Goal: Task Accomplishment & Management: Complete application form

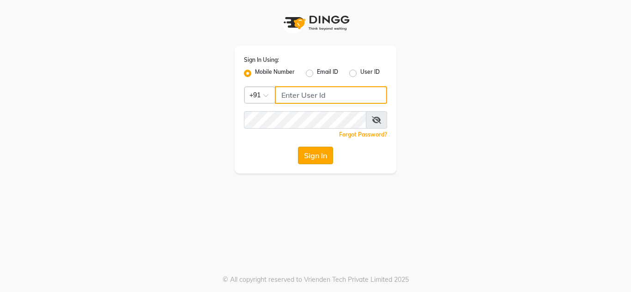
type input "9650639932"
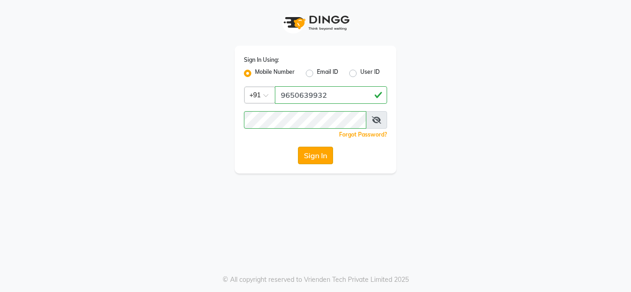
click at [323, 154] on button "Sign In" at bounding box center [315, 156] width 35 height 18
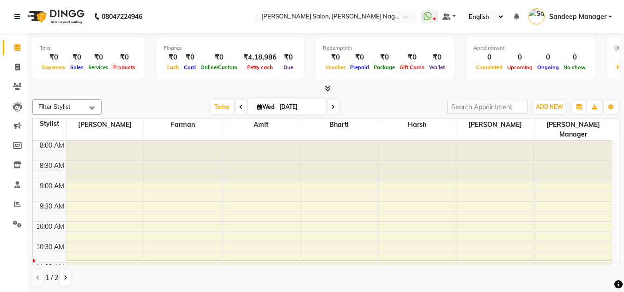
scroll to position [0, 0]
click at [15, 67] on icon at bounding box center [17, 66] width 5 height 7
select select "8641"
select select "service"
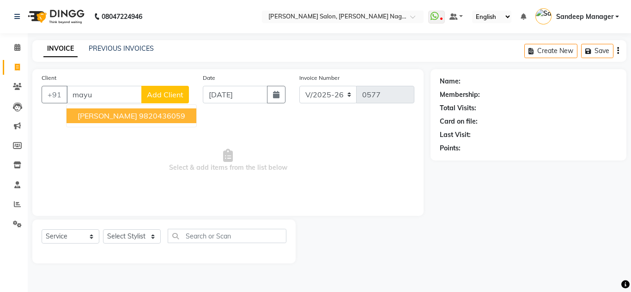
click at [102, 115] on span "[PERSON_NAME]" at bounding box center [108, 115] width 60 height 9
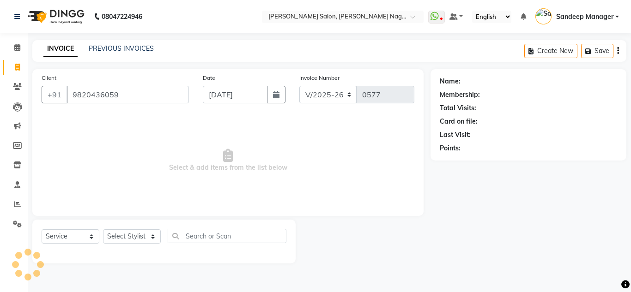
type input "9820436059"
select select "1: Object"
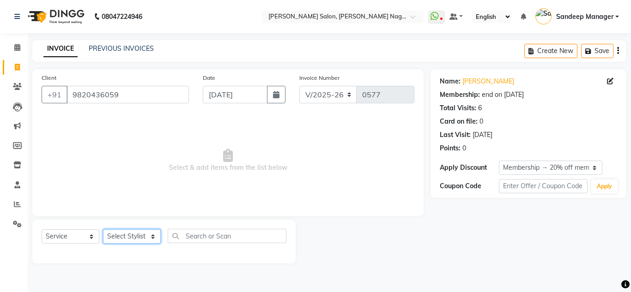
click at [134, 234] on select "Select Stylist [PERSON_NAME] [PERSON_NAME] [PERSON_NAME] Manager [PERSON_NAME] …" at bounding box center [132, 236] width 58 height 14
select select "86637"
click at [103, 229] on select "Select Stylist [PERSON_NAME] [PERSON_NAME] [PERSON_NAME] Manager [PERSON_NAME] …" at bounding box center [132, 236] width 58 height 14
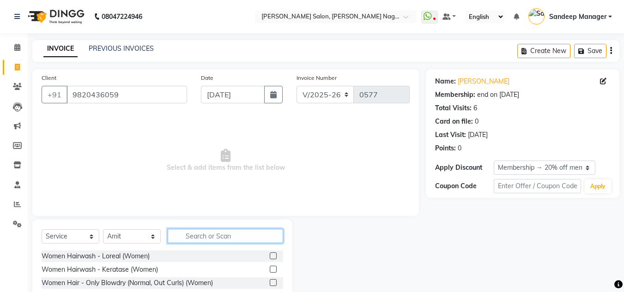
click at [224, 237] on input "text" at bounding box center [225, 236] width 115 height 14
click at [270, 270] on label at bounding box center [273, 269] width 7 height 7
click at [270, 270] on input "checkbox" at bounding box center [273, 270] width 6 height 6
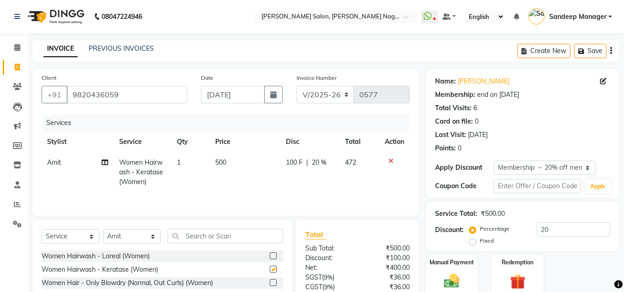
checkbox input "false"
click at [215, 239] on input "text" at bounding box center [225, 236] width 115 height 14
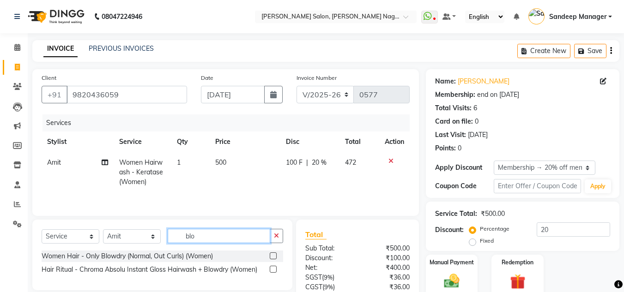
type input "blo"
click at [272, 256] on label at bounding box center [273, 256] width 7 height 7
click at [272, 256] on input "checkbox" at bounding box center [273, 257] width 6 height 6
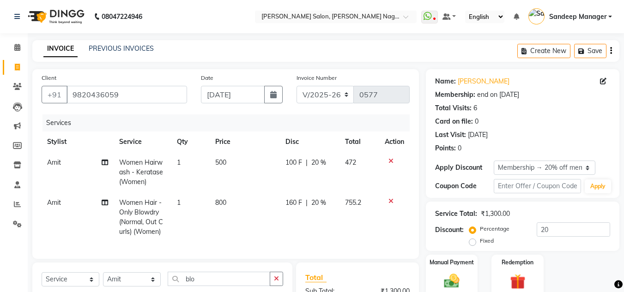
checkbox input "false"
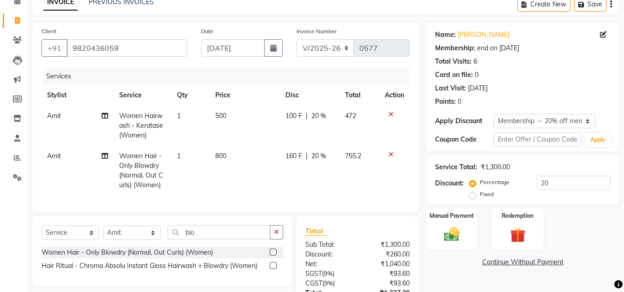
click at [216, 156] on span "800" at bounding box center [220, 156] width 11 height 8
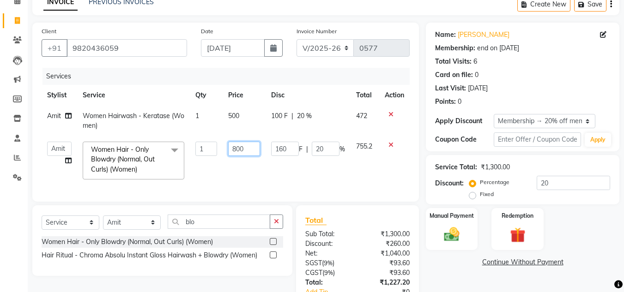
click at [234, 149] on input "800" at bounding box center [244, 149] width 32 height 14
type input "600"
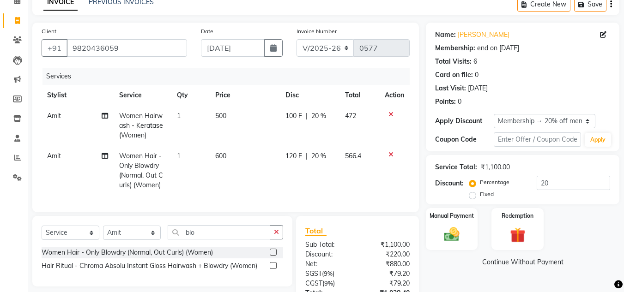
click at [230, 173] on td "600" at bounding box center [245, 171] width 71 height 50
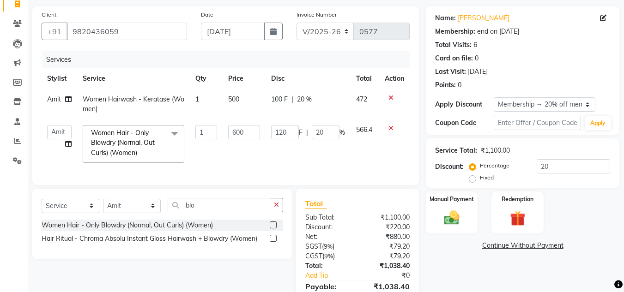
scroll to position [116, 0]
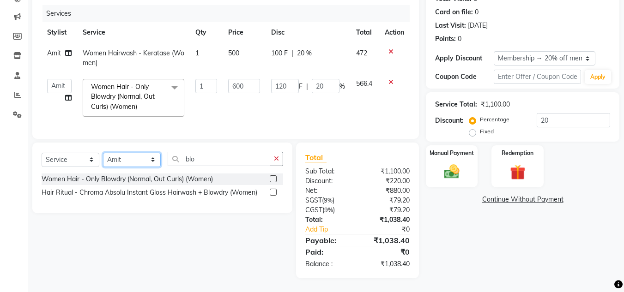
click at [149, 160] on select "Select Stylist [PERSON_NAME] [PERSON_NAME] [PERSON_NAME] Manager [PERSON_NAME] …" at bounding box center [132, 160] width 58 height 14
select select "89440"
click at [103, 153] on select "Select Stylist [PERSON_NAME] [PERSON_NAME] [PERSON_NAME] Manager [PERSON_NAME] …" at bounding box center [132, 160] width 58 height 14
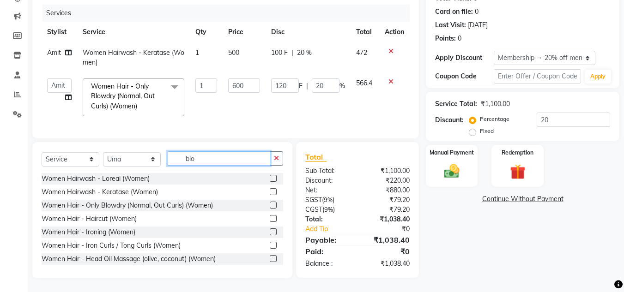
click at [225, 161] on input "blo" at bounding box center [219, 158] width 103 height 14
type input "b"
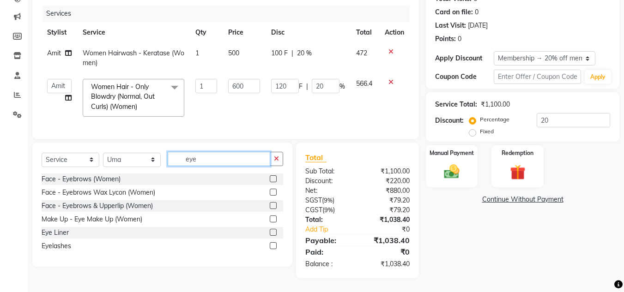
type input "eye"
click at [275, 181] on label at bounding box center [273, 178] width 7 height 7
click at [275, 181] on input "checkbox" at bounding box center [273, 179] width 6 height 6
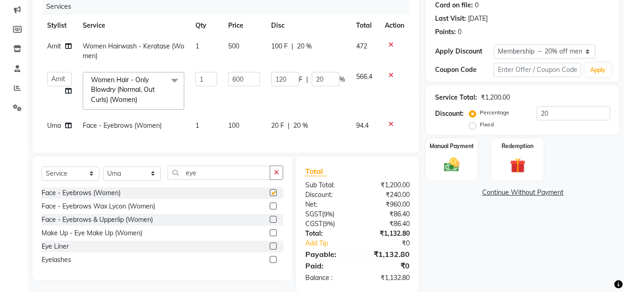
checkbox input "false"
click at [202, 180] on input "eye" at bounding box center [219, 173] width 103 height 14
type input "e"
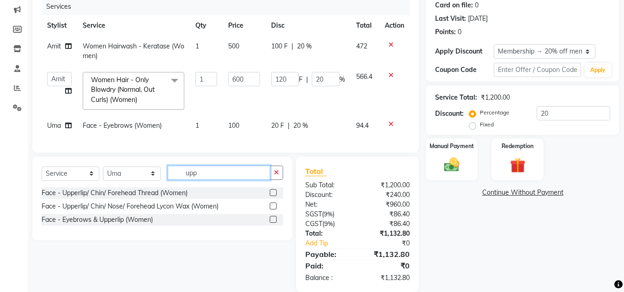
type input "upp"
click at [274, 196] on label at bounding box center [273, 192] width 7 height 7
click at [274, 196] on input "checkbox" at bounding box center [273, 193] width 6 height 6
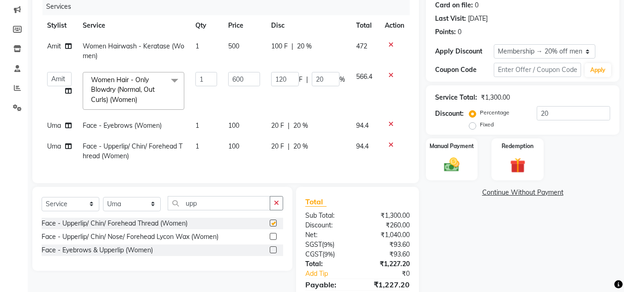
checkbox input "false"
click at [232, 147] on span "100" at bounding box center [233, 146] width 11 height 8
select select "89440"
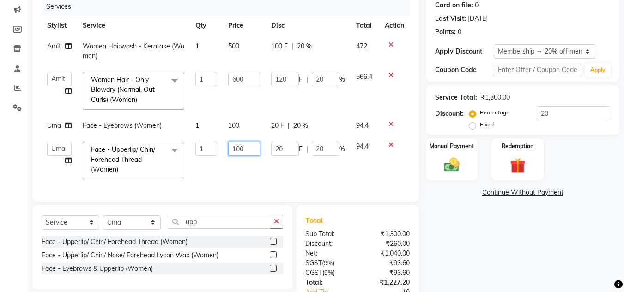
click at [238, 150] on input "100" at bounding box center [244, 149] width 32 height 14
type input "80"
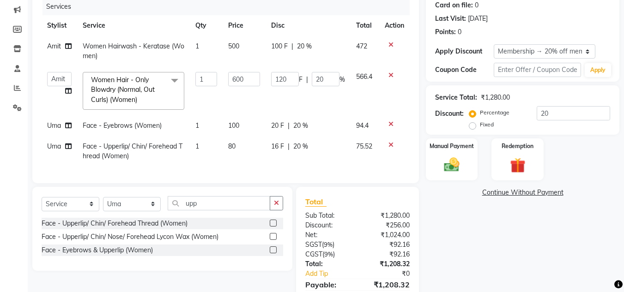
click at [198, 146] on span "1" at bounding box center [197, 146] width 4 height 8
select select "89440"
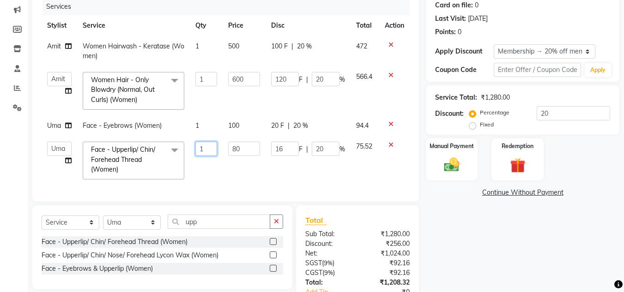
click at [205, 147] on input "1" at bounding box center [206, 149] width 22 height 14
type input "2"
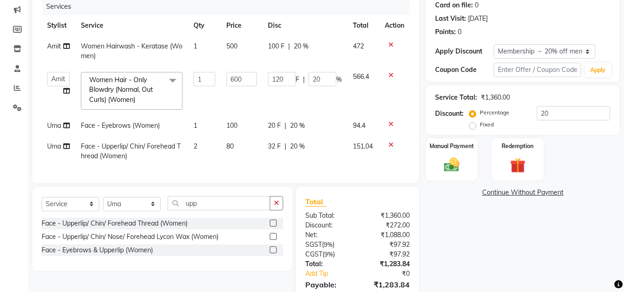
click at [389, 77] on icon at bounding box center [390, 75] width 5 height 6
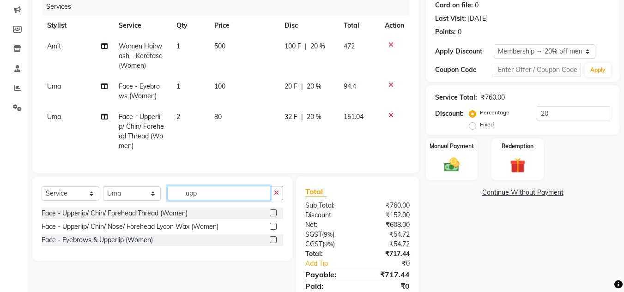
click at [227, 200] on input "upp" at bounding box center [219, 193] width 103 height 14
type input "u"
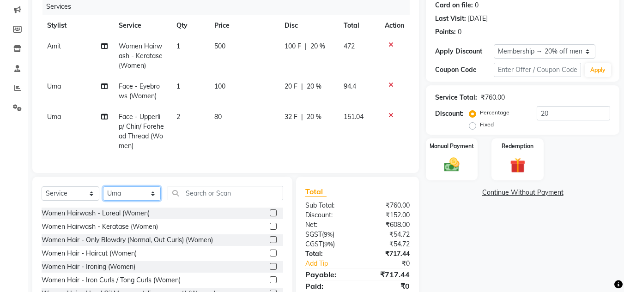
click at [153, 201] on select "Select Stylist [PERSON_NAME] [PERSON_NAME] [PERSON_NAME] Manager [PERSON_NAME] …" at bounding box center [132, 194] width 58 height 14
select select "86637"
click at [103, 193] on select "Select Stylist [PERSON_NAME] [PERSON_NAME] [PERSON_NAME] Manager [PERSON_NAME] …" at bounding box center [132, 194] width 58 height 14
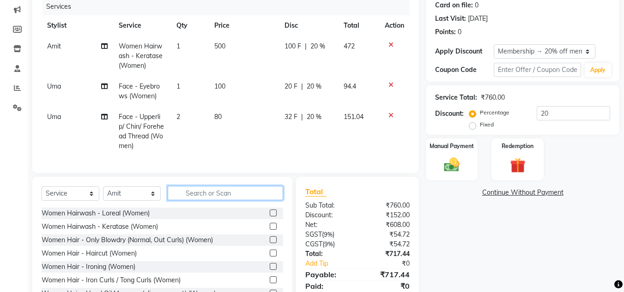
click at [219, 200] on input "text" at bounding box center [225, 193] width 115 height 14
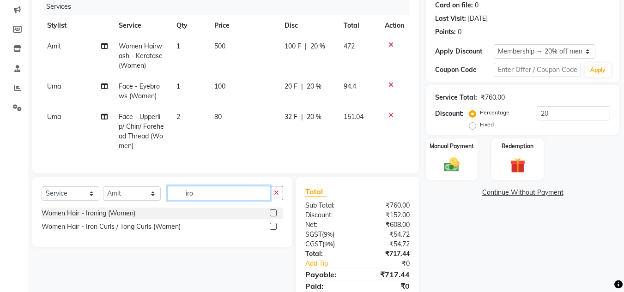
type input "iro"
click at [274, 217] on label at bounding box center [273, 213] width 7 height 7
click at [274, 217] on input "checkbox" at bounding box center [273, 214] width 6 height 6
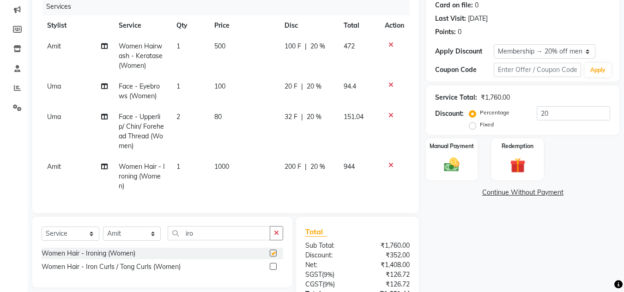
checkbox input "false"
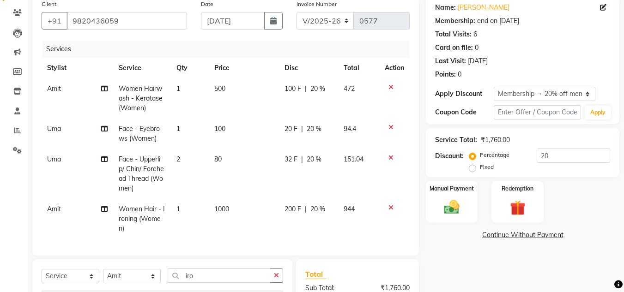
scroll to position [198, 0]
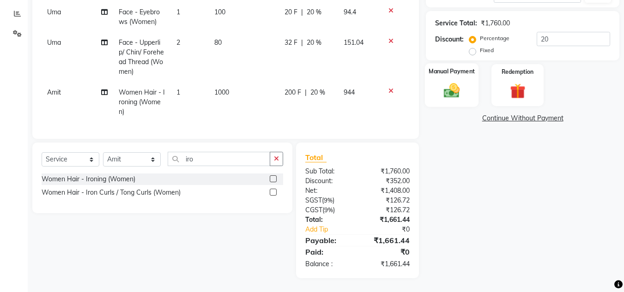
click at [450, 82] on img at bounding box center [452, 90] width 26 height 18
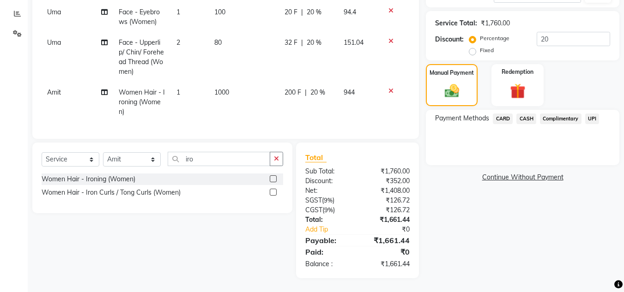
click at [592, 114] on span "UPI" at bounding box center [592, 119] width 14 height 11
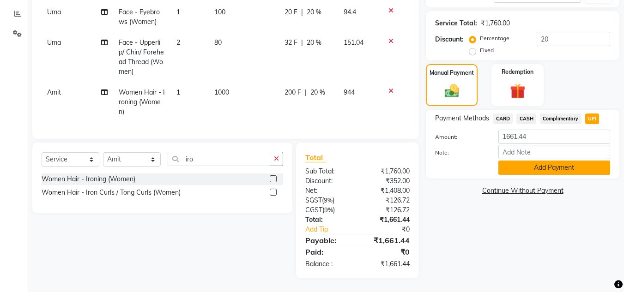
click at [559, 161] on button "Add Payment" at bounding box center [554, 168] width 112 height 14
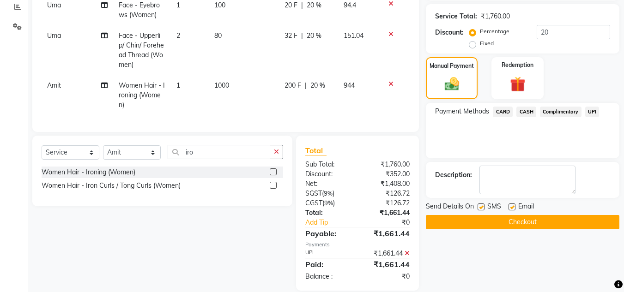
click at [492, 220] on button "Checkout" at bounding box center [522, 222] width 193 height 14
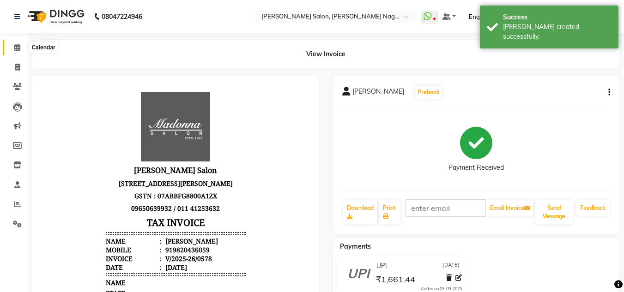
click at [18, 46] on icon at bounding box center [17, 47] width 6 height 7
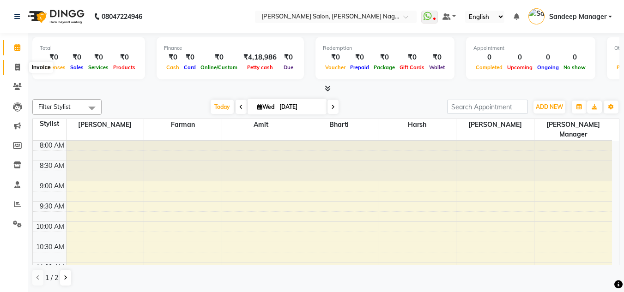
click at [15, 68] on icon at bounding box center [17, 67] width 5 height 7
select select "service"
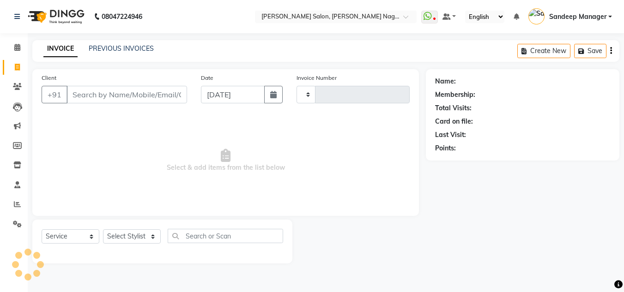
type input "0577"
select select "8641"
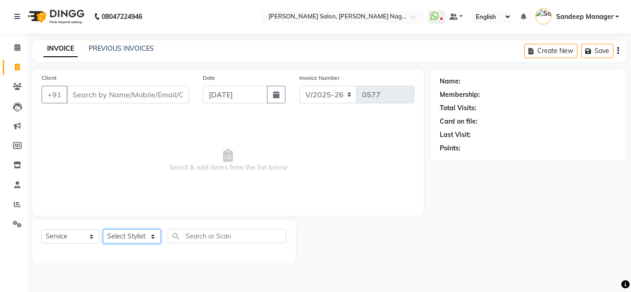
click at [151, 235] on select "Select Stylist [PERSON_NAME] [PERSON_NAME] [PERSON_NAME] Manager [PERSON_NAME] …" at bounding box center [132, 236] width 58 height 14
select select "90271"
click at [103, 229] on select "Select Stylist [PERSON_NAME] [PERSON_NAME] [PERSON_NAME] Manager [PERSON_NAME] …" at bounding box center [132, 236] width 58 height 14
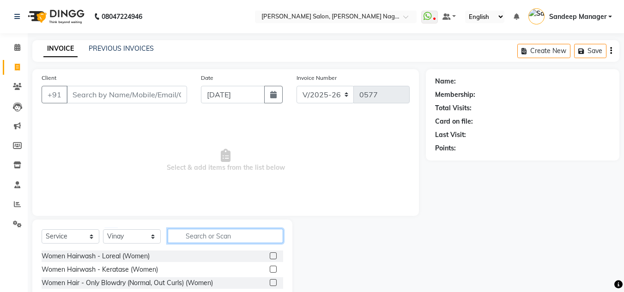
click at [198, 236] on input "text" at bounding box center [225, 236] width 115 height 14
type input "was"
click at [272, 255] on label at bounding box center [273, 256] width 7 height 7
click at [272, 255] on input "checkbox" at bounding box center [273, 257] width 6 height 6
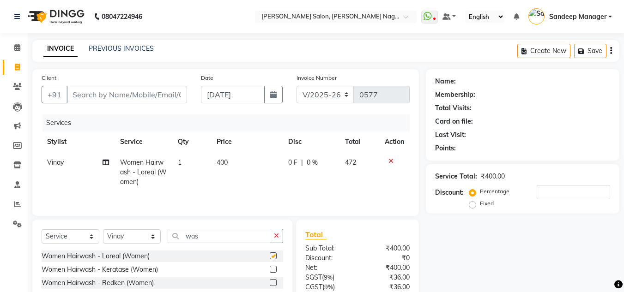
checkbox input "false"
click at [211, 237] on input "was" at bounding box center [219, 236] width 103 height 14
type input "w"
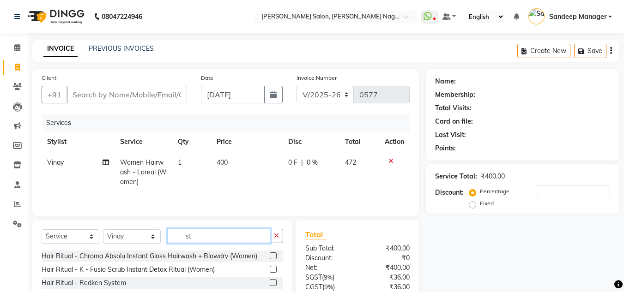
type input "s"
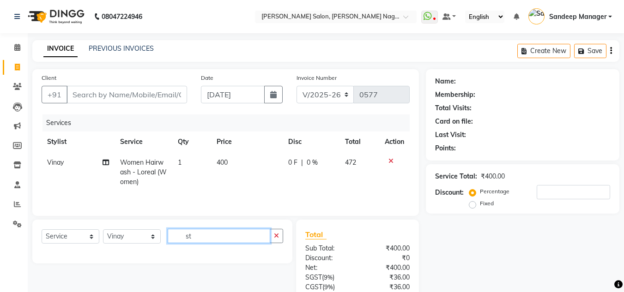
type input "s"
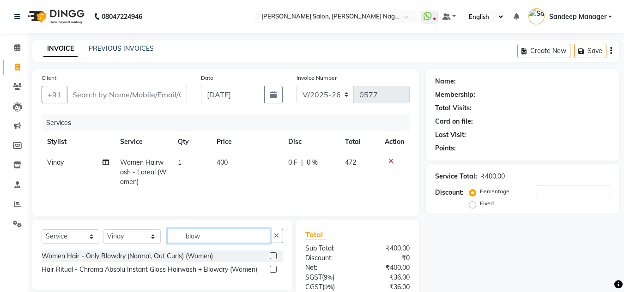
type input "blow"
click at [273, 256] on label at bounding box center [273, 256] width 7 height 7
click at [273, 256] on input "checkbox" at bounding box center [273, 257] width 6 height 6
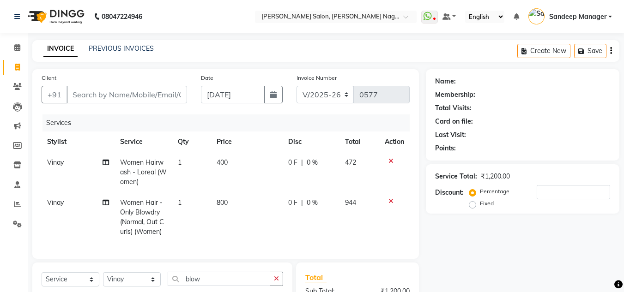
checkbox input "false"
click at [220, 203] on span "800" at bounding box center [222, 203] width 11 height 8
select select "90271"
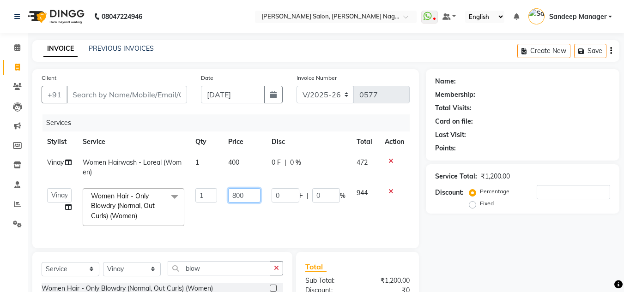
click at [236, 196] on input "800" at bounding box center [244, 195] width 32 height 14
type input "600"
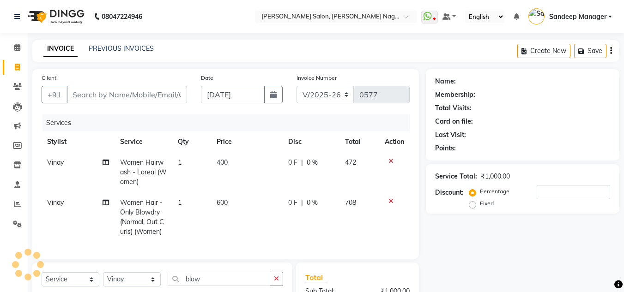
click at [242, 224] on td "600" at bounding box center [247, 218] width 72 height 50
select select "90271"
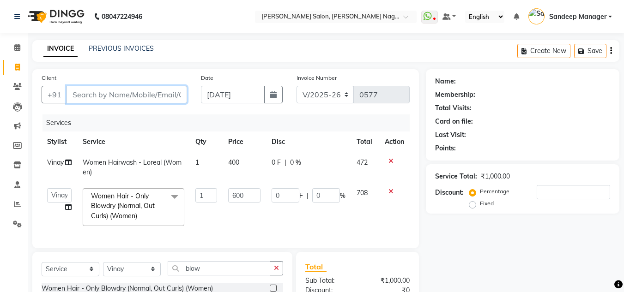
click at [140, 91] on input "Client" at bounding box center [126, 95] width 121 height 18
type input "8"
type input "0"
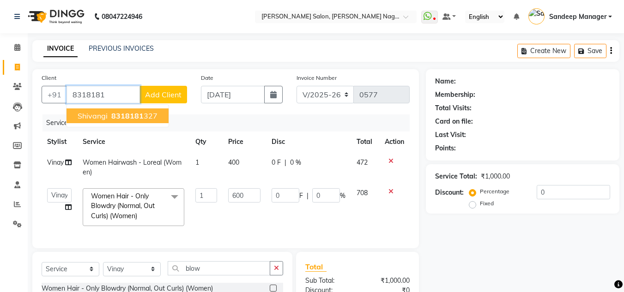
click at [146, 119] on ngb-highlight "8318181 327" at bounding box center [133, 115] width 48 height 9
type input "8318181327"
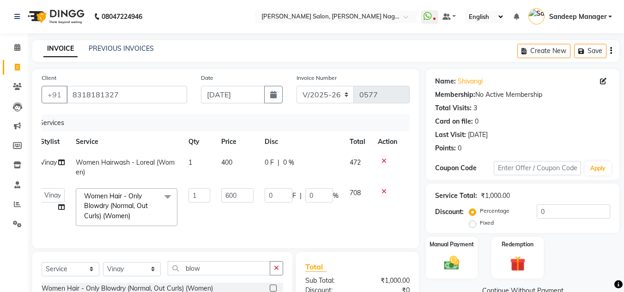
scroll to position [116, 0]
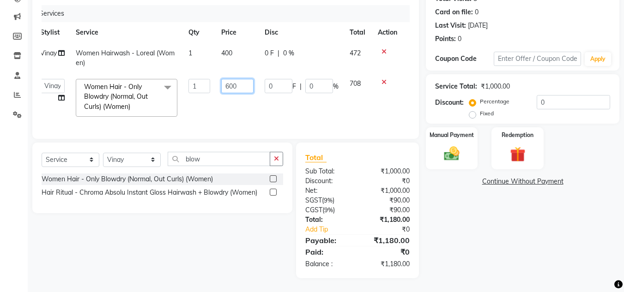
click at [229, 79] on input "600" at bounding box center [237, 86] width 32 height 14
type input "400"
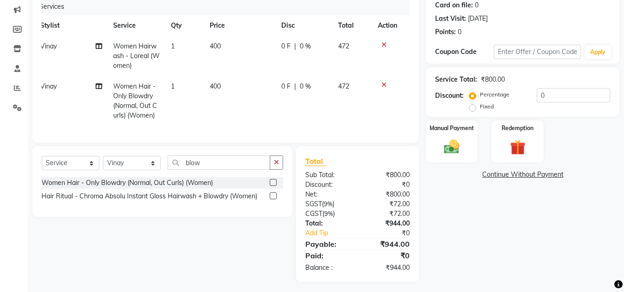
click at [242, 98] on td "400" at bounding box center [240, 101] width 72 height 50
select select "90271"
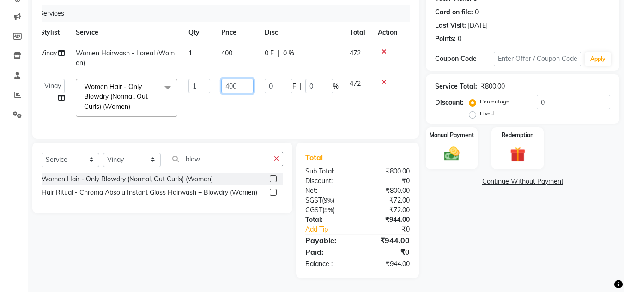
click at [234, 79] on input "400" at bounding box center [237, 86] width 32 height 14
click at [243, 83] on input "400" at bounding box center [237, 86] width 32 height 14
type input "4"
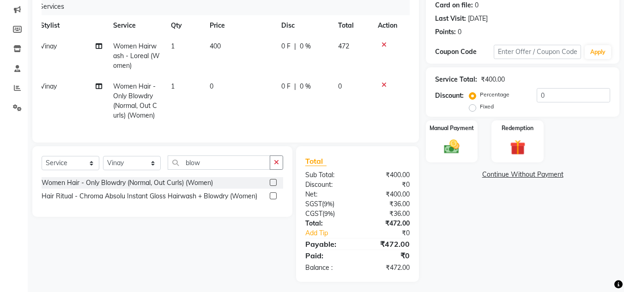
click at [381, 73] on tbody "Vinay Women Hairwash - Loreal (Women) 1 400 0 F | 0 % 472 Vinay Women Hair - On…" at bounding box center [219, 81] width 368 height 90
click at [381, 85] on icon at bounding box center [383, 85] width 5 height 6
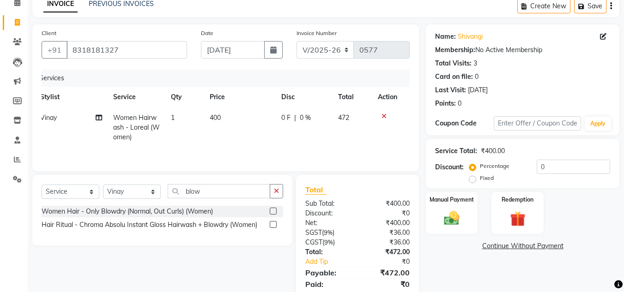
scroll to position [77, 0]
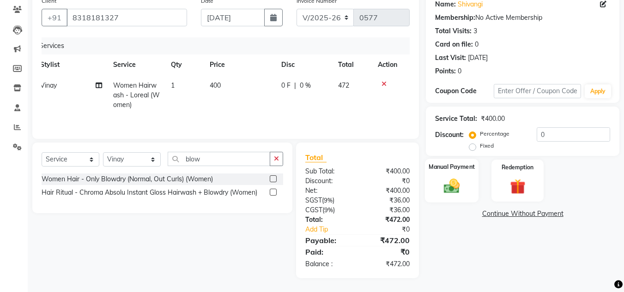
click at [452, 182] on img at bounding box center [452, 186] width 26 height 18
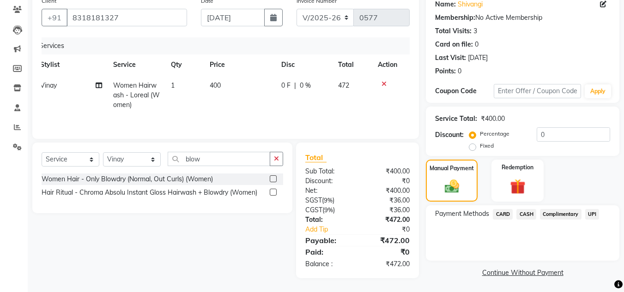
click at [526, 215] on span "CASH" at bounding box center [526, 214] width 20 height 11
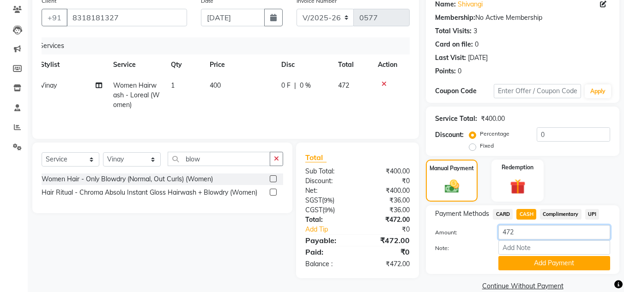
click at [523, 230] on input "472" at bounding box center [554, 232] width 112 height 14
type input "400"
click at [536, 267] on button "Add Payment" at bounding box center [554, 263] width 112 height 14
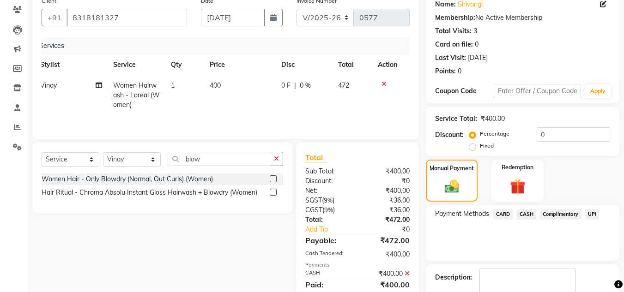
click at [594, 215] on span "UPI" at bounding box center [592, 214] width 14 height 11
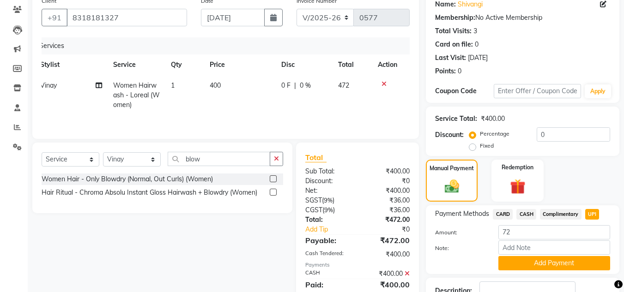
scroll to position [134, 0]
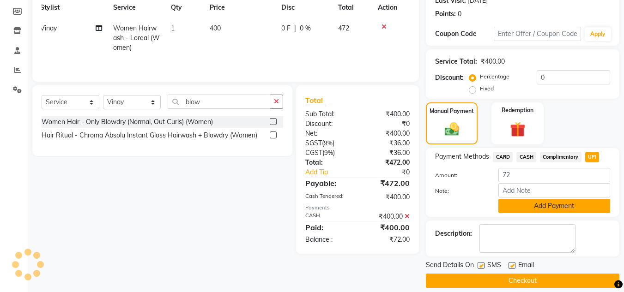
click at [544, 207] on button "Add Payment" at bounding box center [554, 206] width 112 height 14
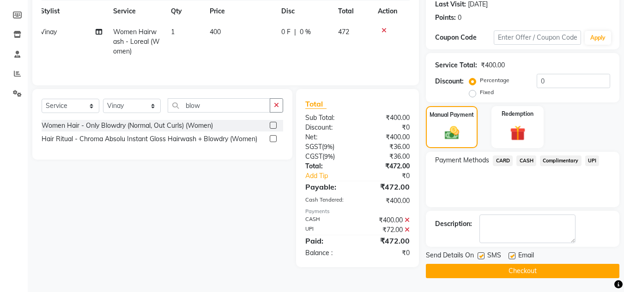
click at [509, 272] on button "Checkout" at bounding box center [522, 271] width 193 height 14
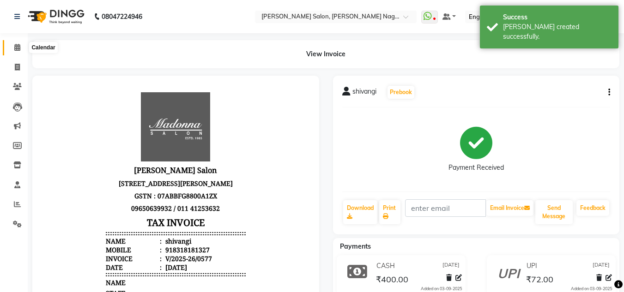
click at [18, 50] on icon at bounding box center [17, 47] width 6 height 7
